Goal: Information Seeking & Learning: Learn about a topic

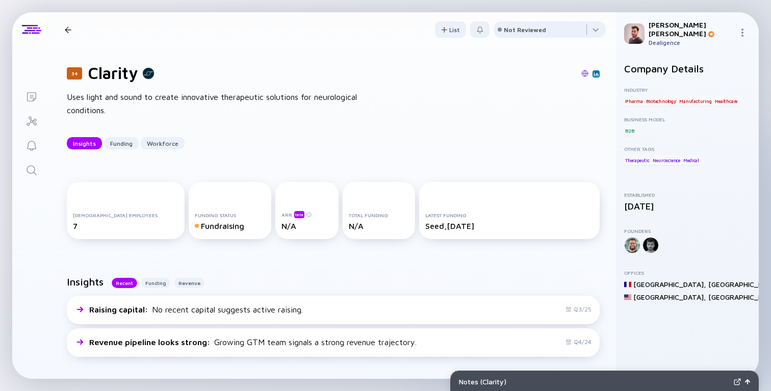
click at [112, 105] on div "Uses light and sound to create innovative therapeutic solutions for neurologica…" at bounding box center [230, 104] width 327 height 26
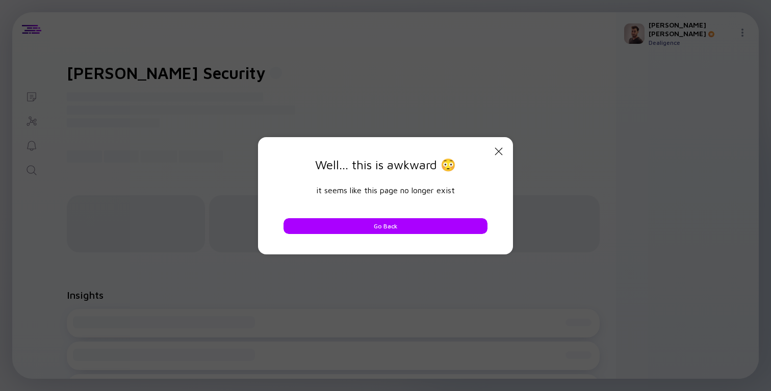
click at [330, 85] on div "Close Modal Well... this is awkward 😳 it seems like this page no longer exist G…" at bounding box center [385, 195] width 771 height 391
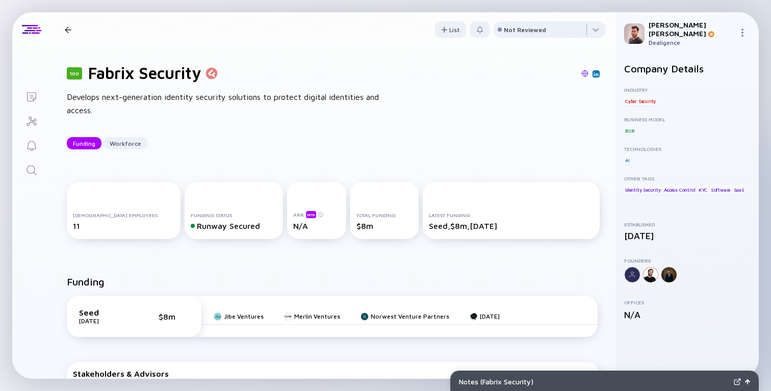
click at [327, 115] on div "Develops next-generation identity security solutions to protect digital identit…" at bounding box center [230, 104] width 327 height 26
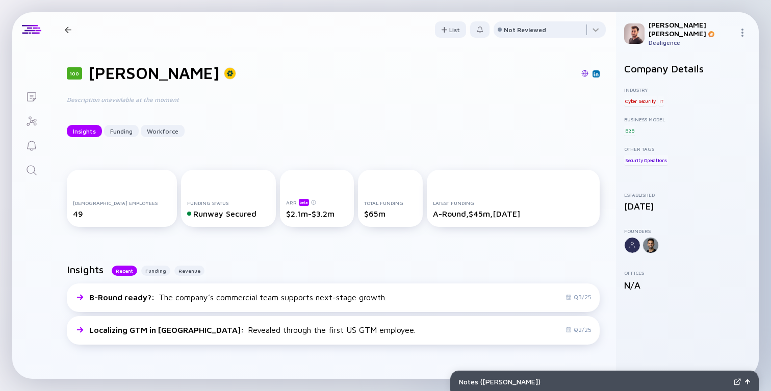
click at [584, 71] on img at bounding box center [585, 73] width 7 height 7
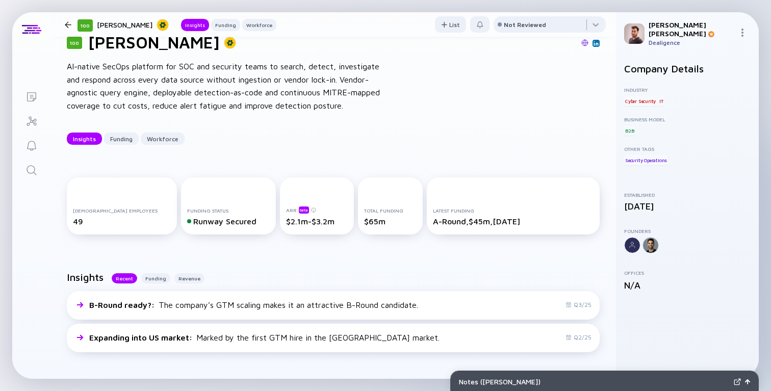
scroll to position [16, 0]
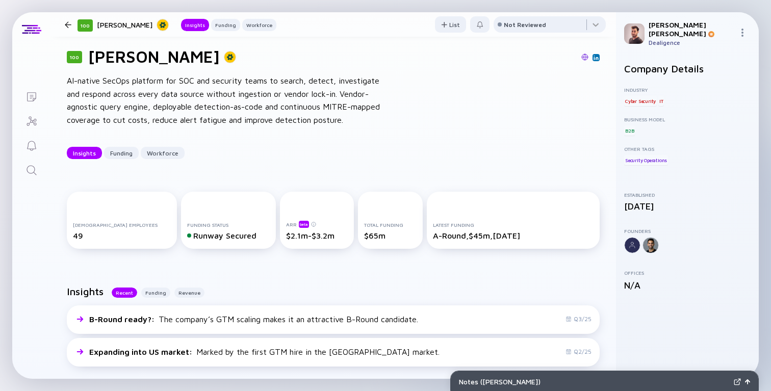
click at [467, 102] on div "100 Vega AI-native SecOps platform for SOC and security teams to search, detect…" at bounding box center [334, 103] width 566 height 145
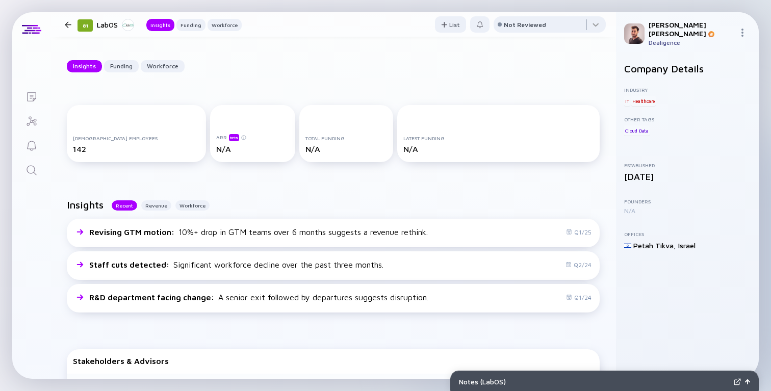
scroll to position [93, 0]
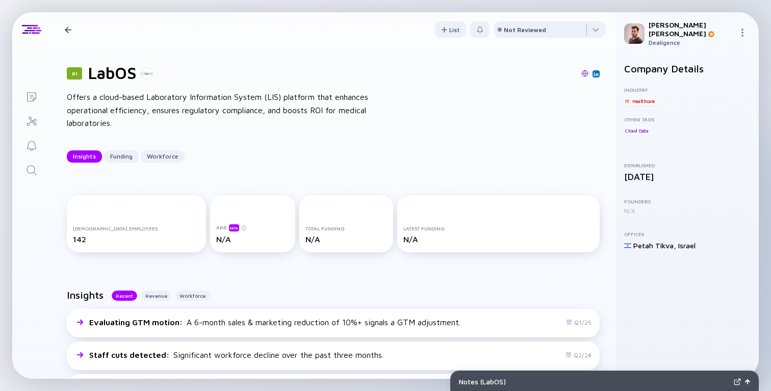
scroll to position [19, 0]
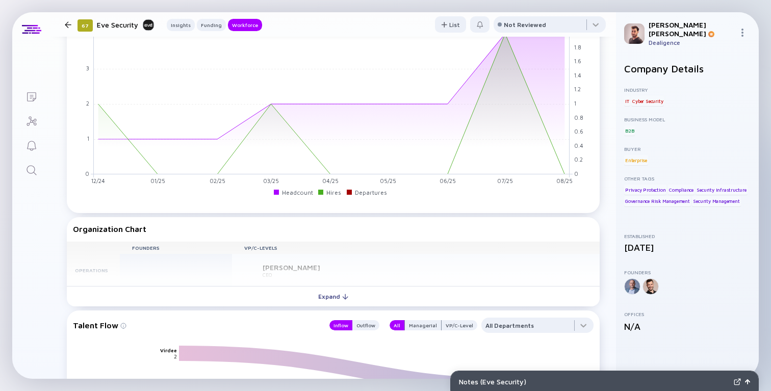
scroll to position [734, 0]
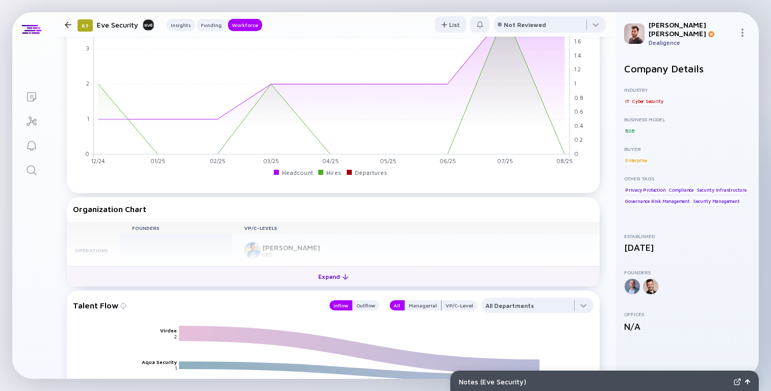
click at [291, 270] on button "Expand" at bounding box center [333, 276] width 533 height 20
